Goal: Information Seeking & Learning: Learn about a topic

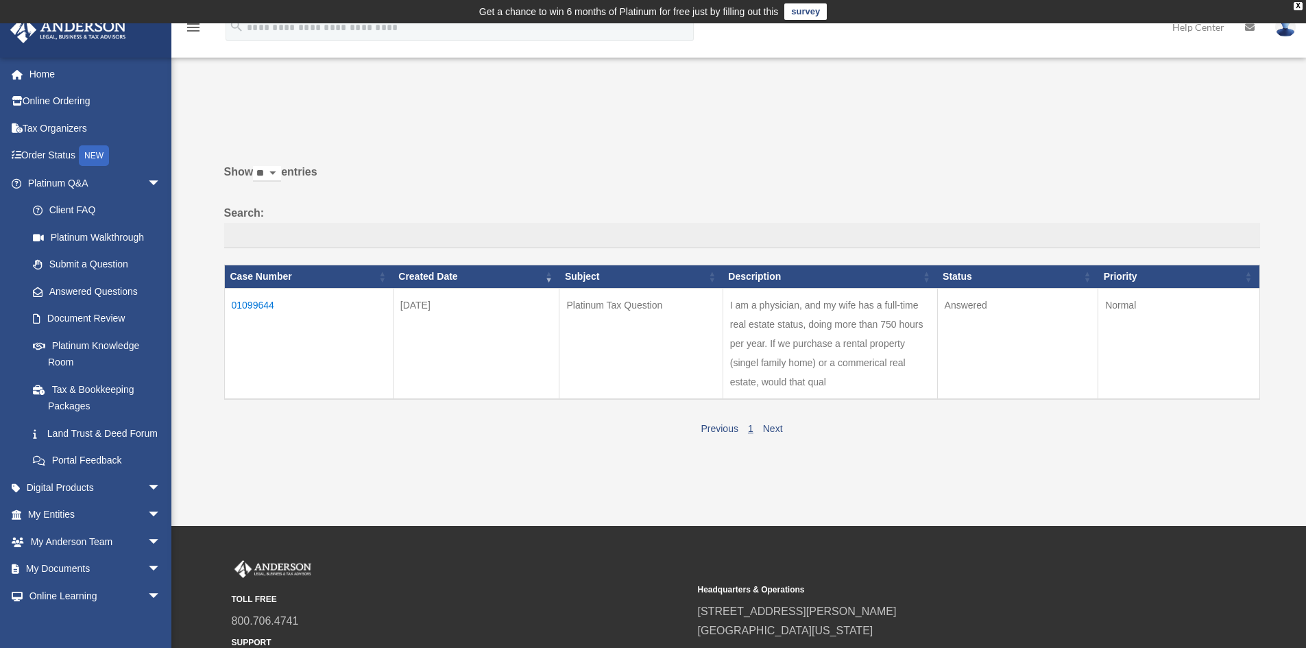
scroll to position [69, 0]
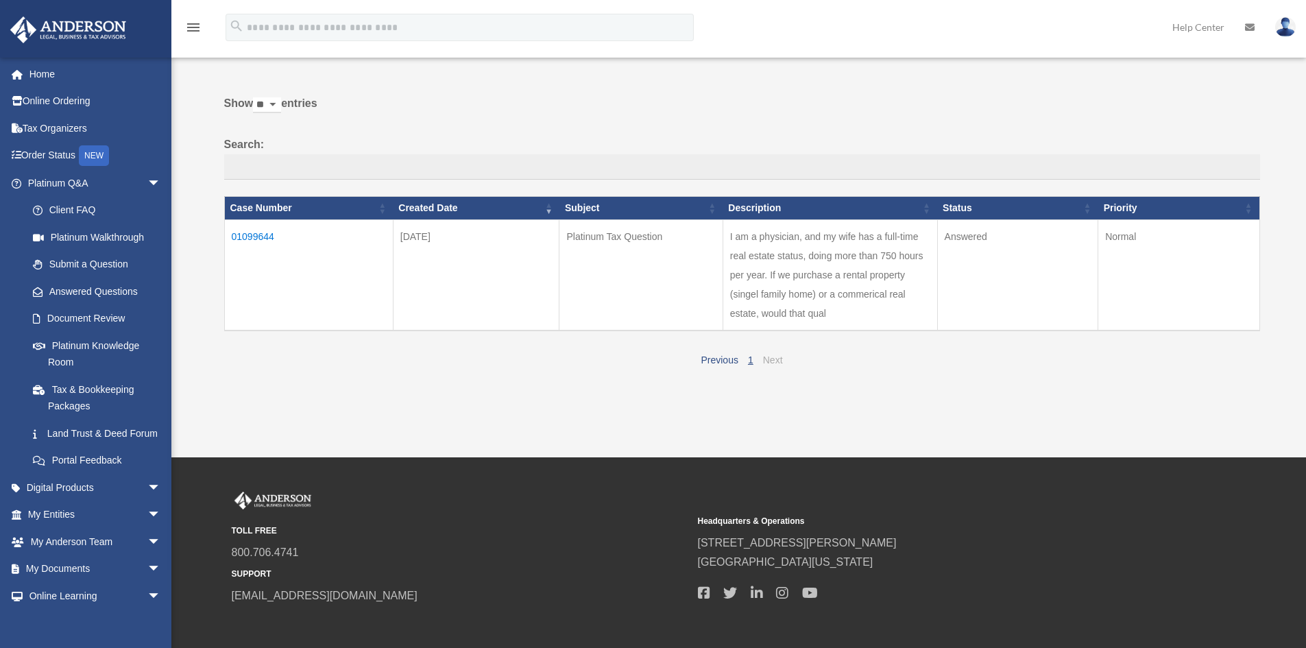
click at [626, 358] on link "Next" at bounding box center [773, 359] width 20 height 11
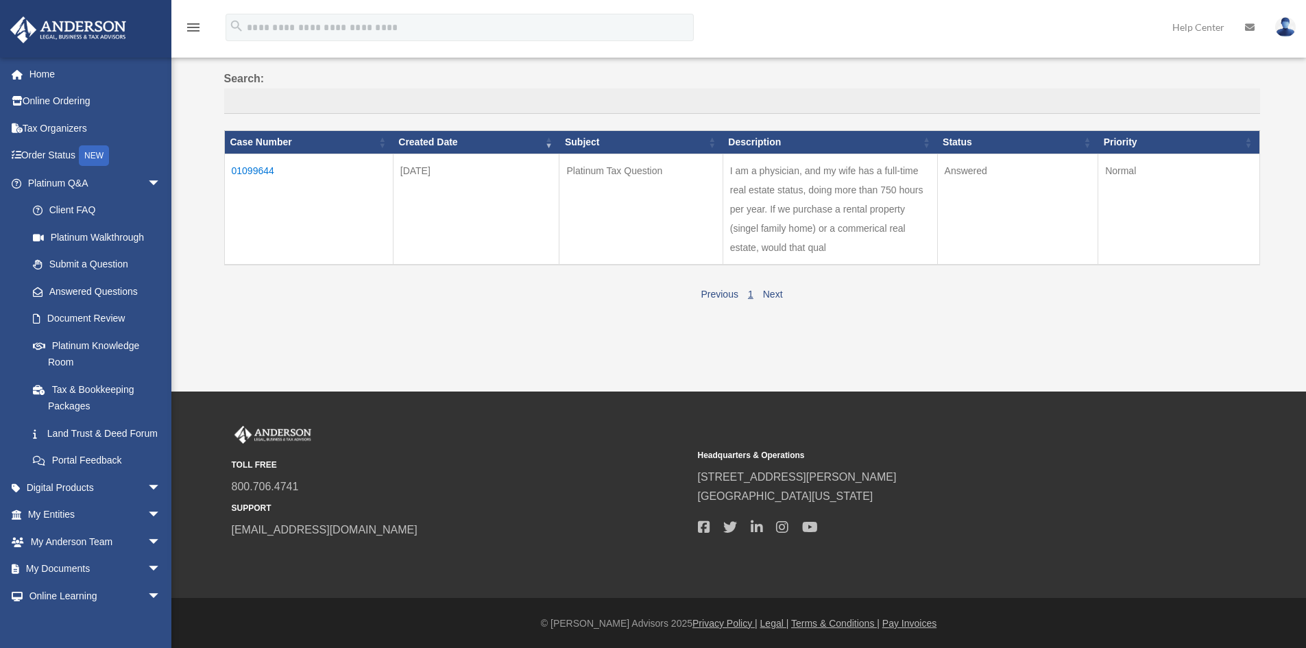
scroll to position [0, 0]
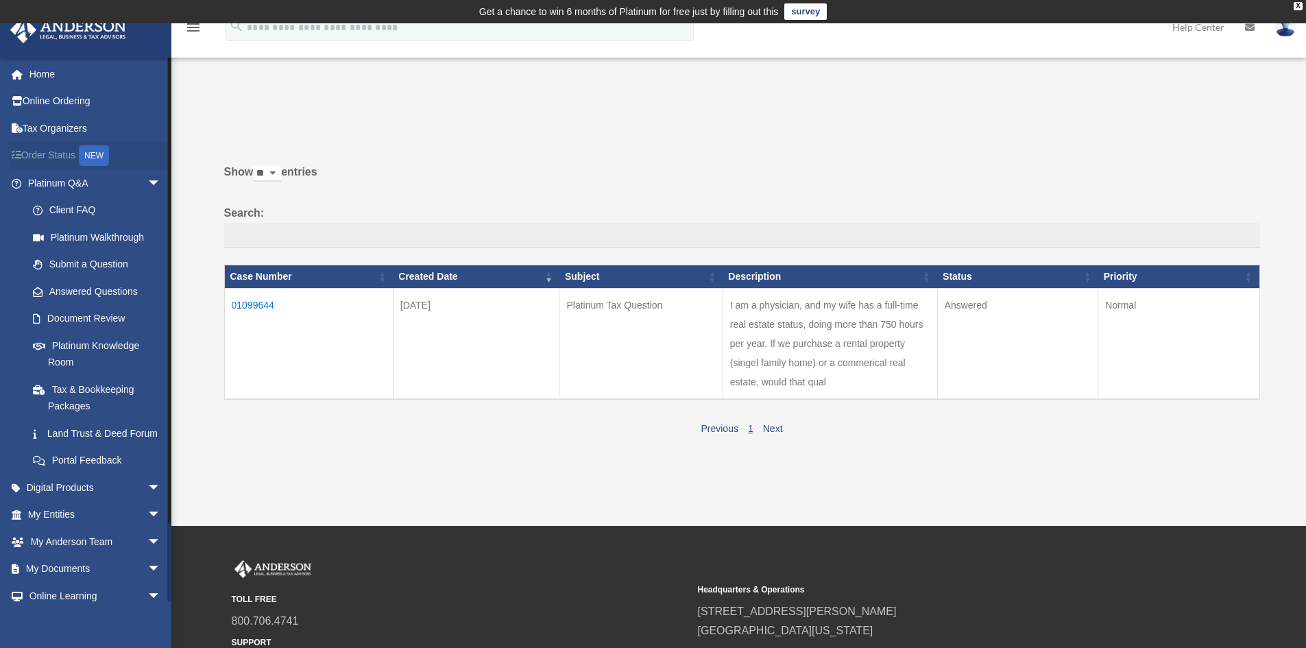
click at [99, 154] on div "NEW" at bounding box center [94, 155] width 30 height 21
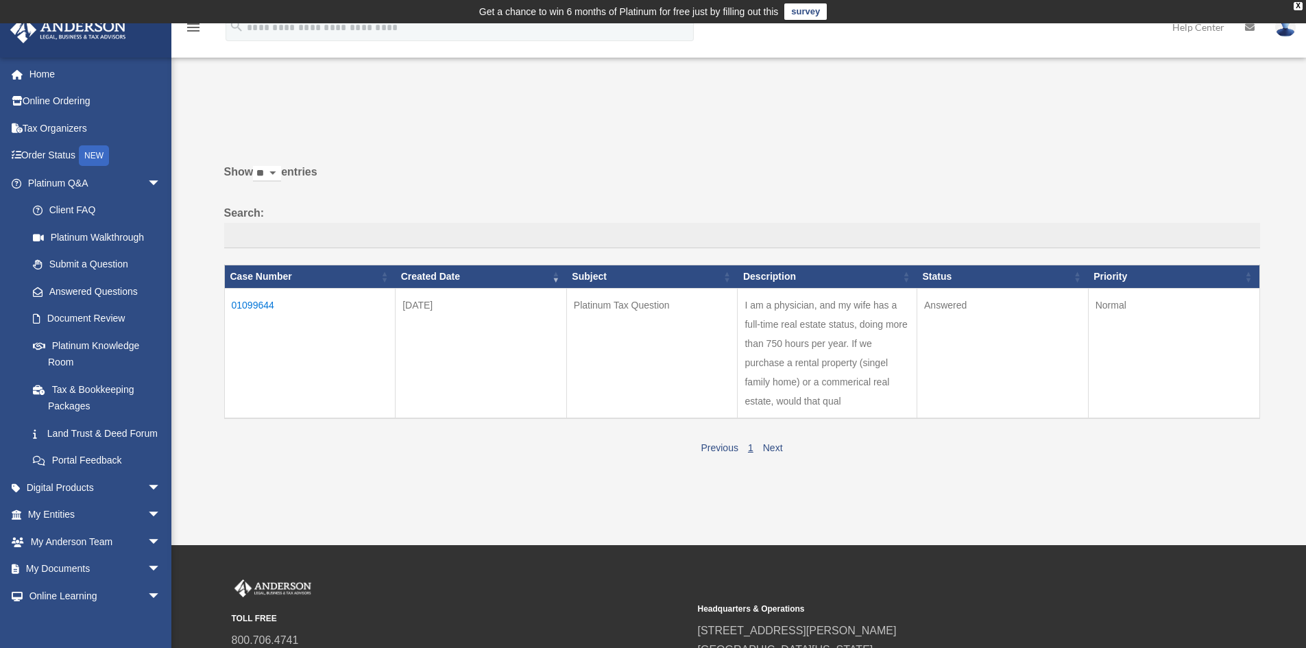
scroll to position [137, 0]
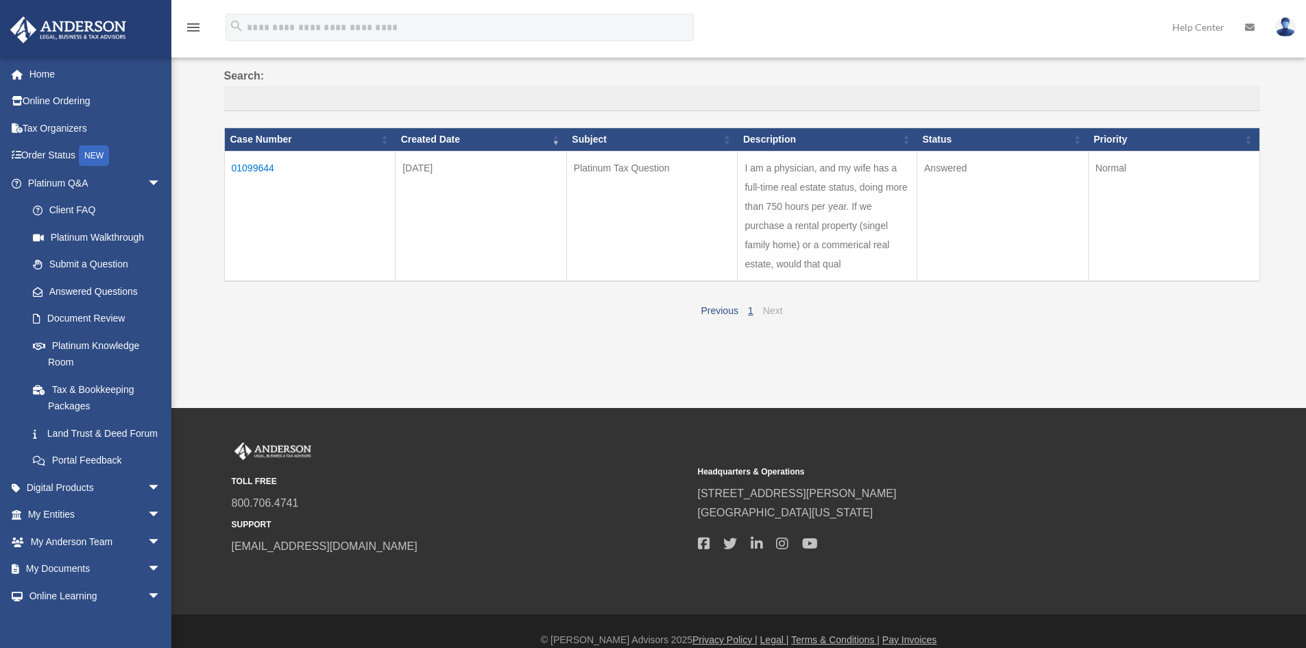
click at [776, 311] on link "Next" at bounding box center [773, 310] width 20 height 11
click at [252, 167] on td "01099644" at bounding box center [309, 216] width 171 height 130
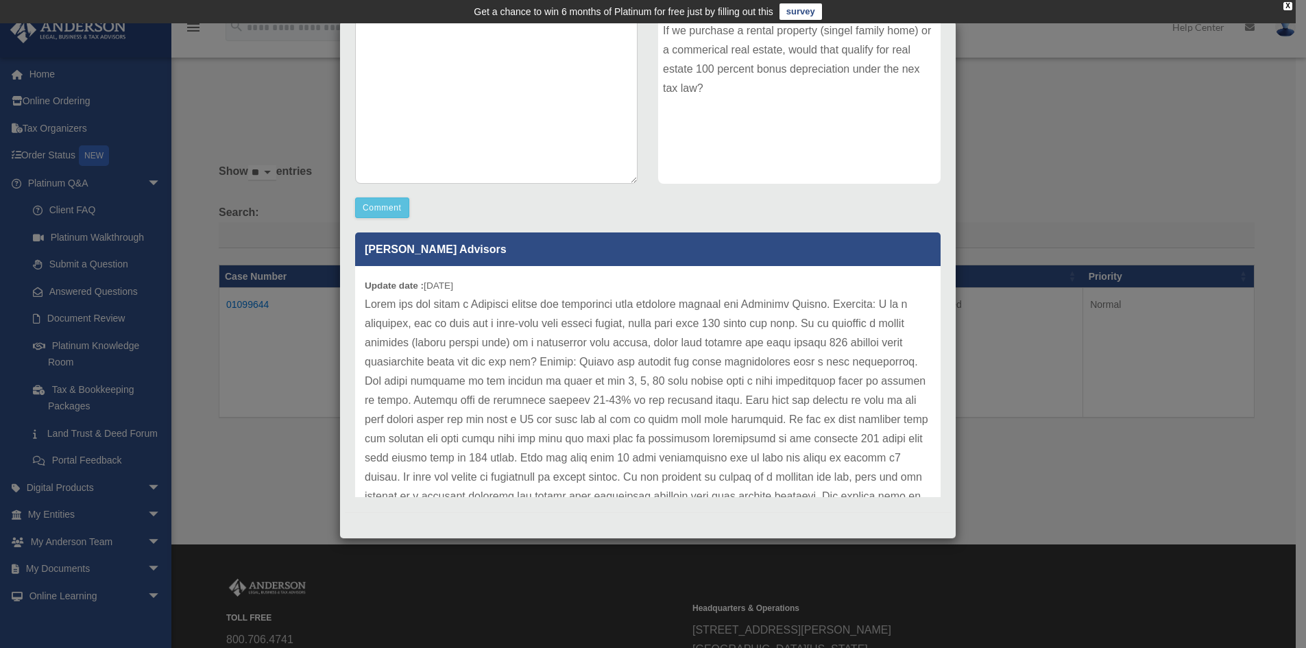
scroll to position [0, 0]
